Goal: Task Accomplishment & Management: Manage account settings

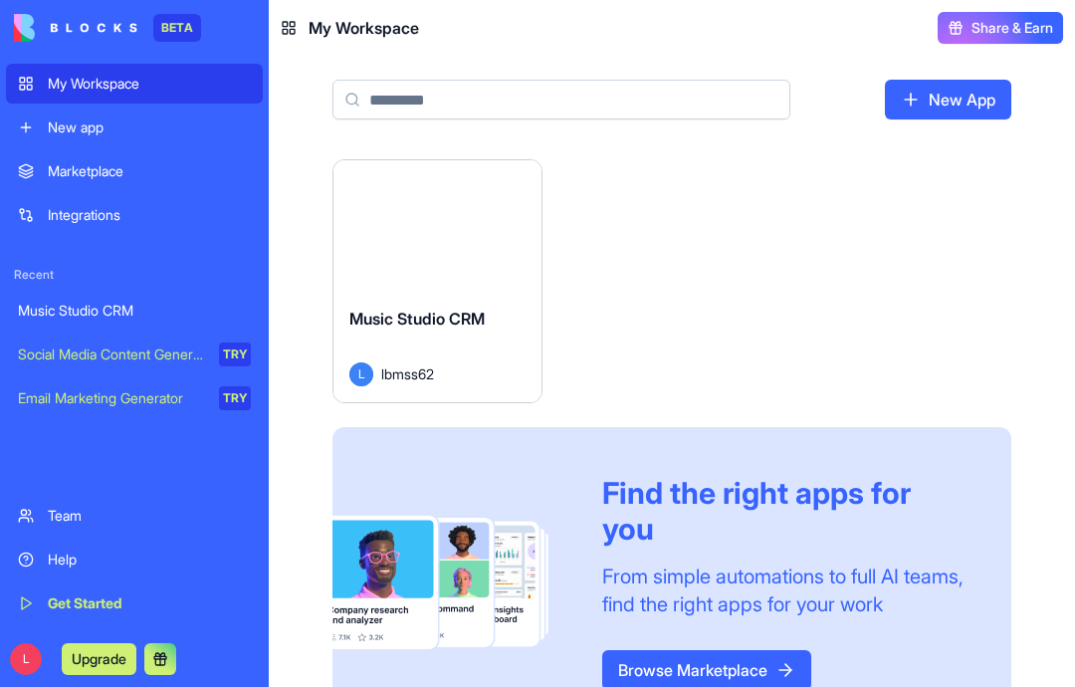
click at [440, 317] on span "Music Studio CRM" at bounding box center [417, 319] width 135 height 20
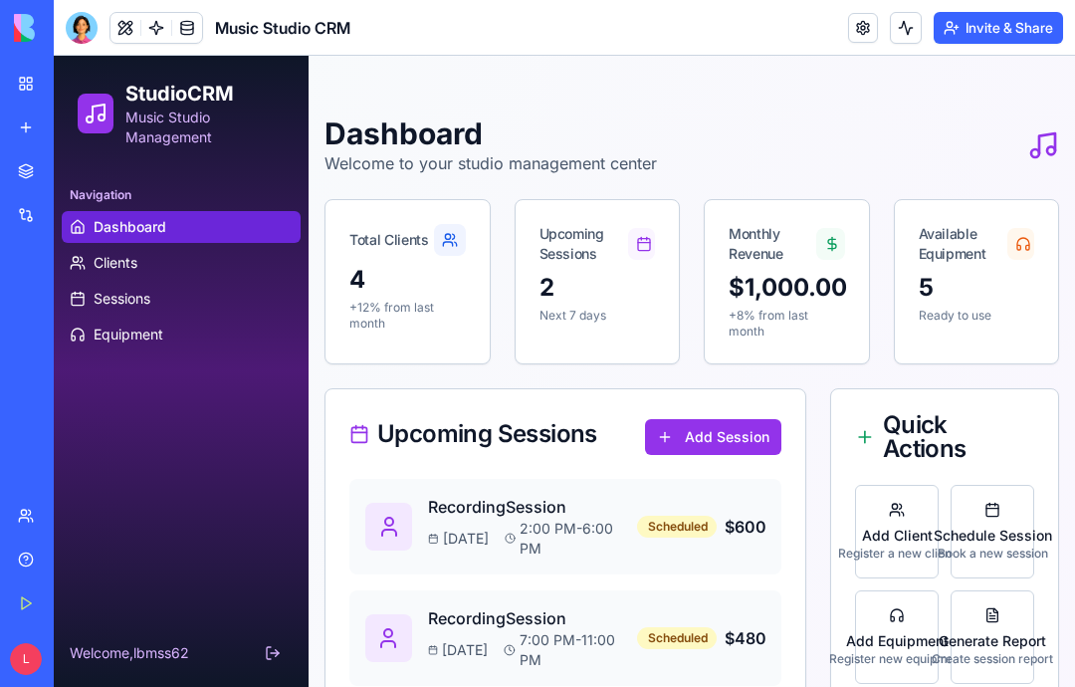
click at [384, 270] on div "4" at bounding box center [408, 280] width 117 height 32
click at [392, 245] on div "Total Clients" at bounding box center [389, 240] width 79 height 20
click at [354, 283] on div "4" at bounding box center [408, 280] width 117 height 32
click at [708, 434] on button "Add Session" at bounding box center [713, 437] width 136 height 36
click at [30, 88] on link "My Workspace" at bounding box center [46, 84] width 80 height 40
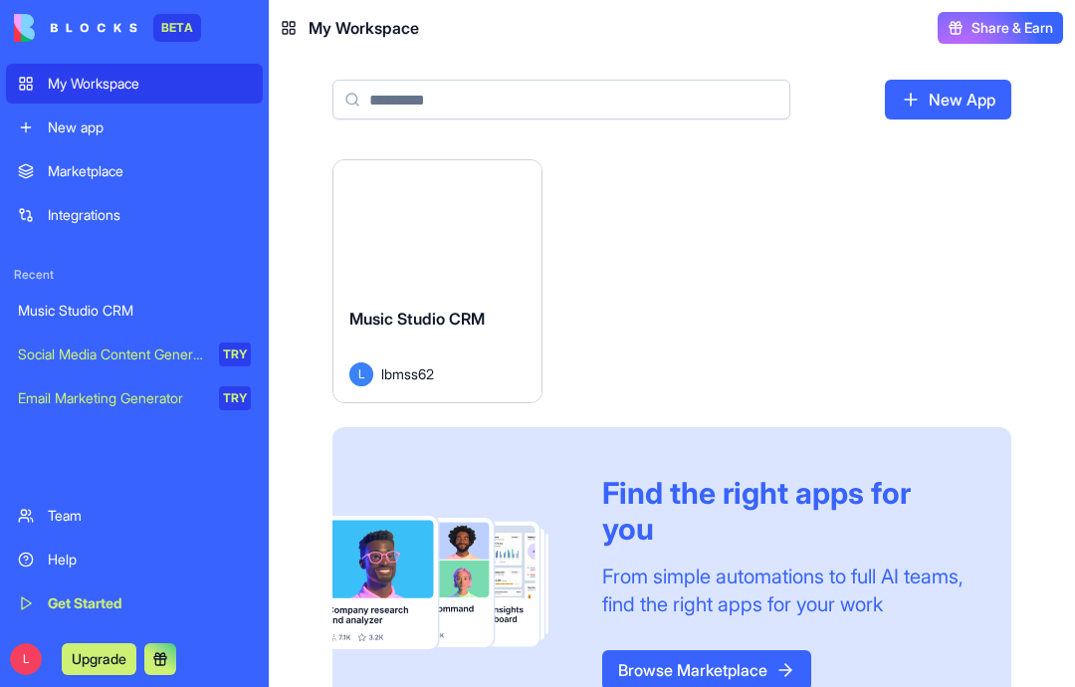
click at [33, 514] on link "Team" at bounding box center [134, 516] width 257 height 40
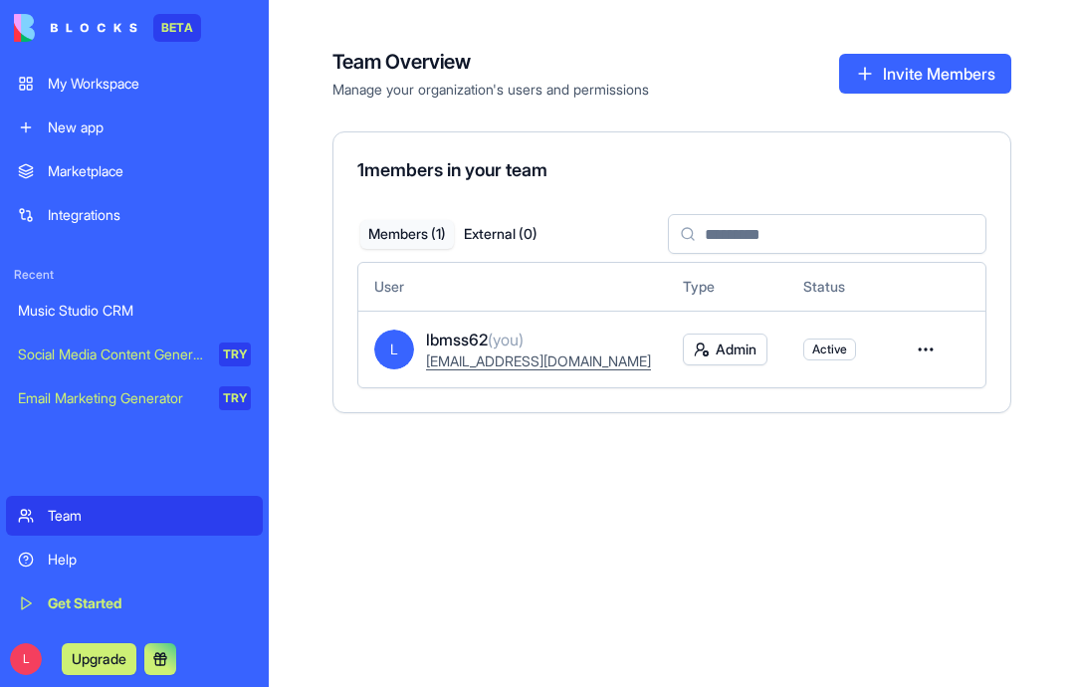
click at [74, 82] on div "My Workspace" at bounding box center [149, 84] width 203 height 20
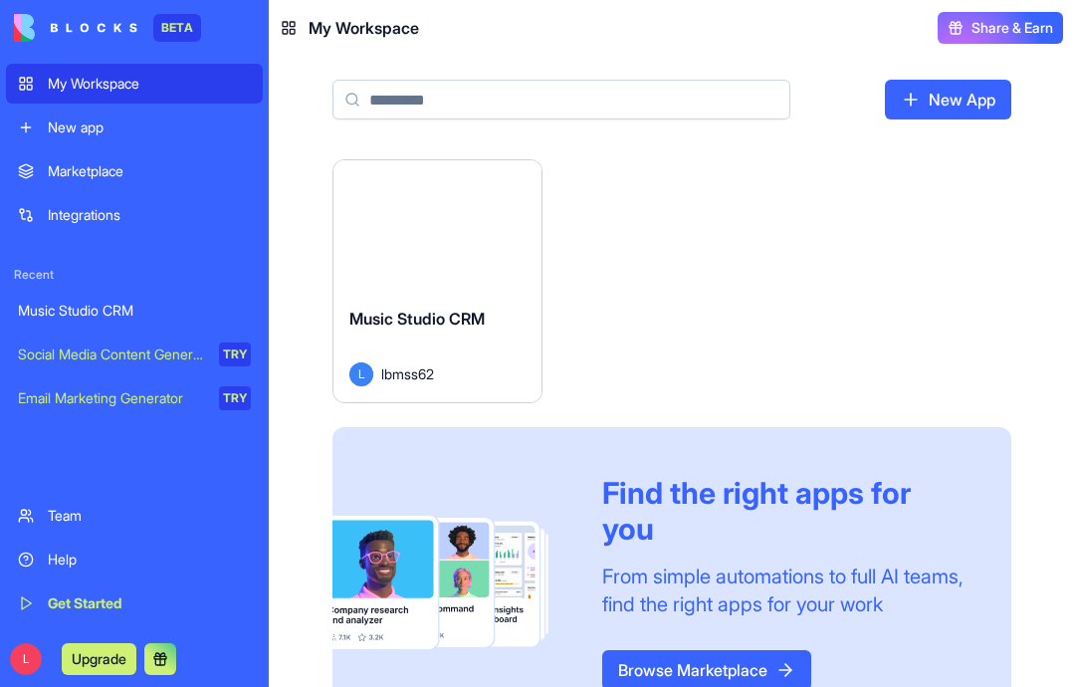
click at [73, 305] on div "Music Studio CRM" at bounding box center [134, 311] width 233 height 20
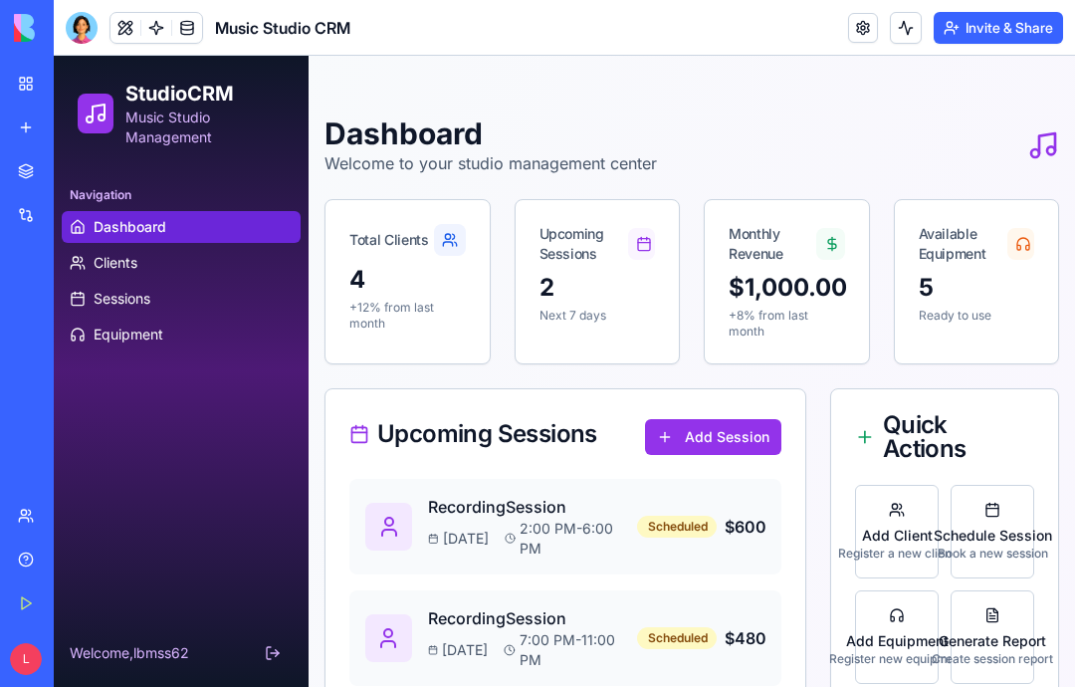
click at [106, 262] on span "Clients" at bounding box center [116, 263] width 44 height 20
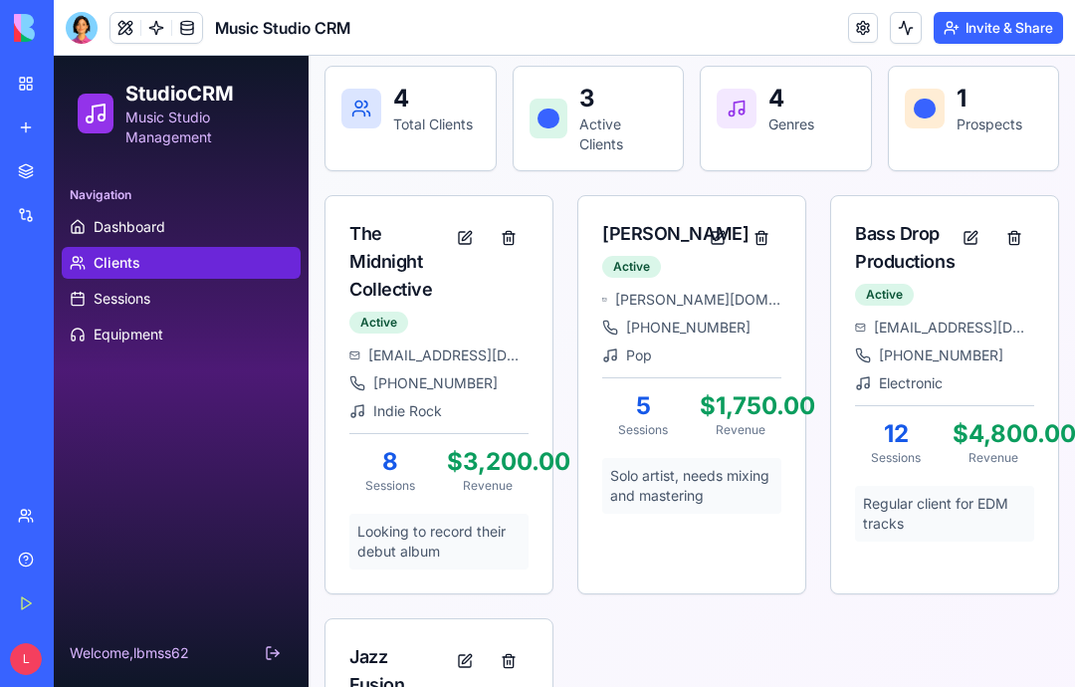
scroll to position [198, 0]
click at [476, 460] on p "$3,200.00" at bounding box center [488, 461] width 82 height 32
click at [400, 476] on p "8" at bounding box center [391, 461] width 82 height 32
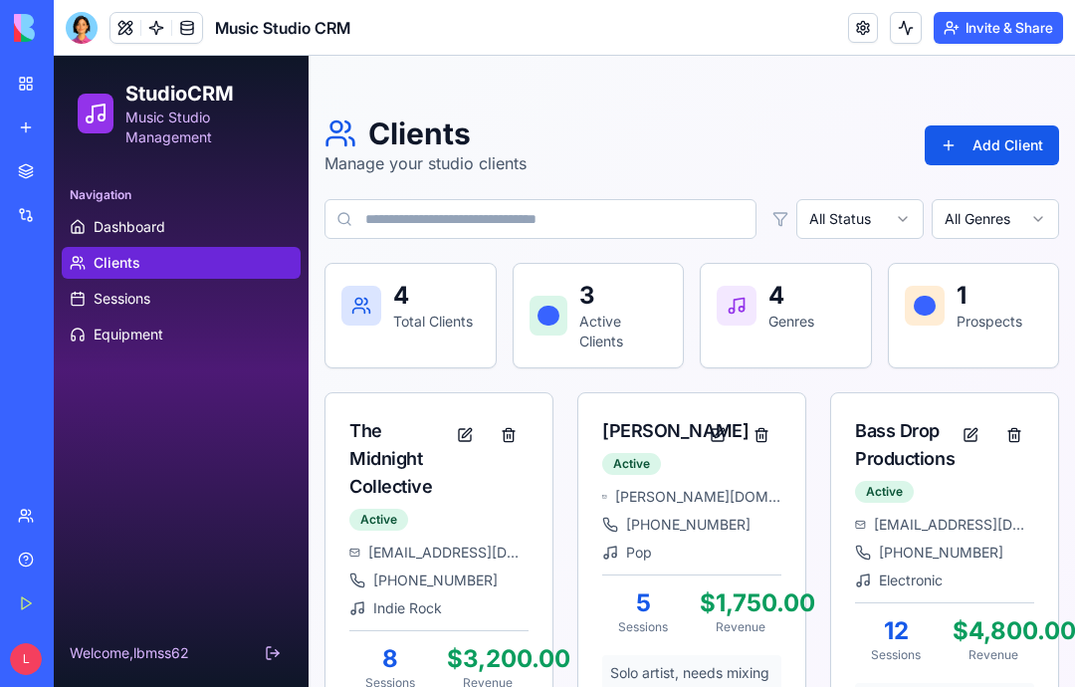
scroll to position [0, 0]
click at [861, 28] on link at bounding box center [863, 28] width 30 height 30
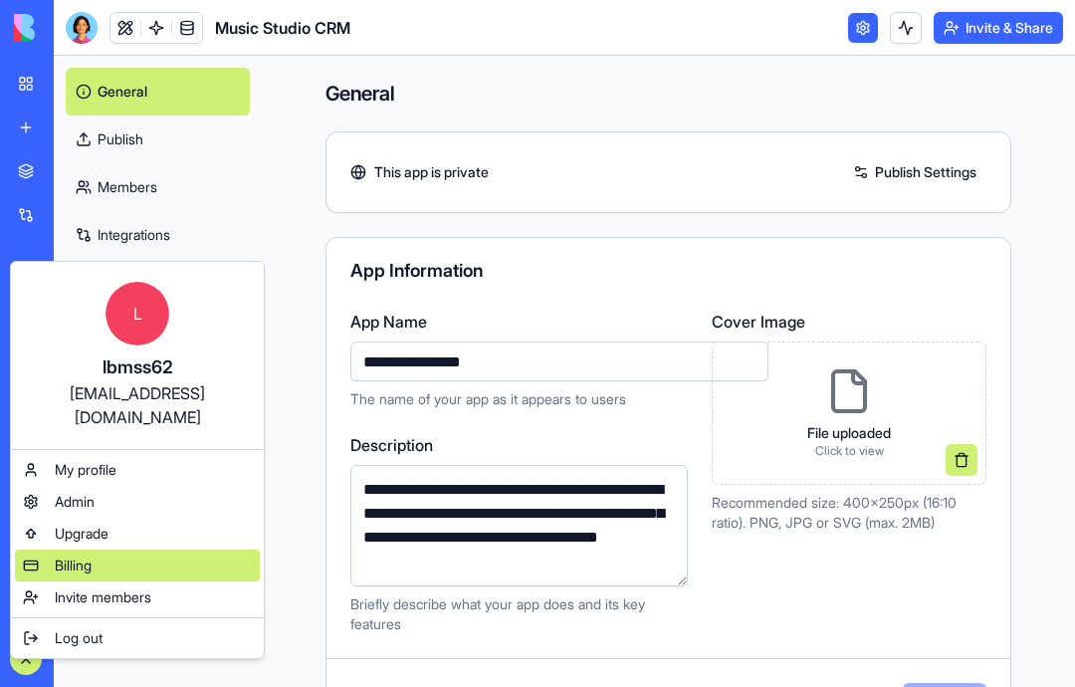
click at [79, 556] on span "Billing" at bounding box center [73, 566] width 37 height 20
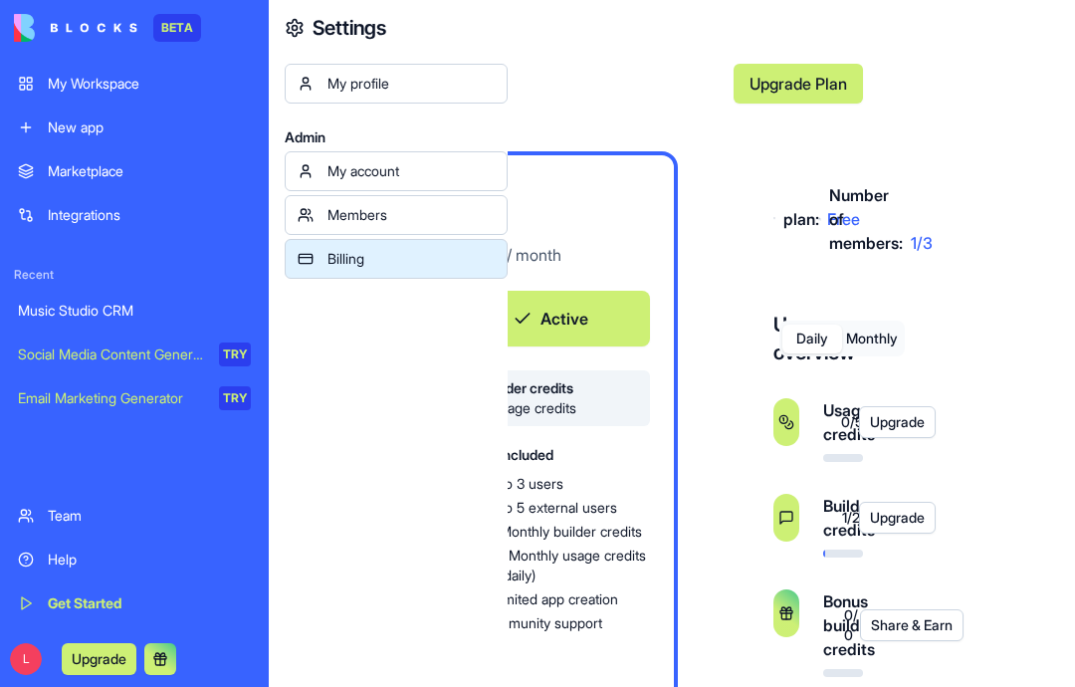
scroll to position [0, 153]
